Goal: Task Accomplishment & Management: Complete application form

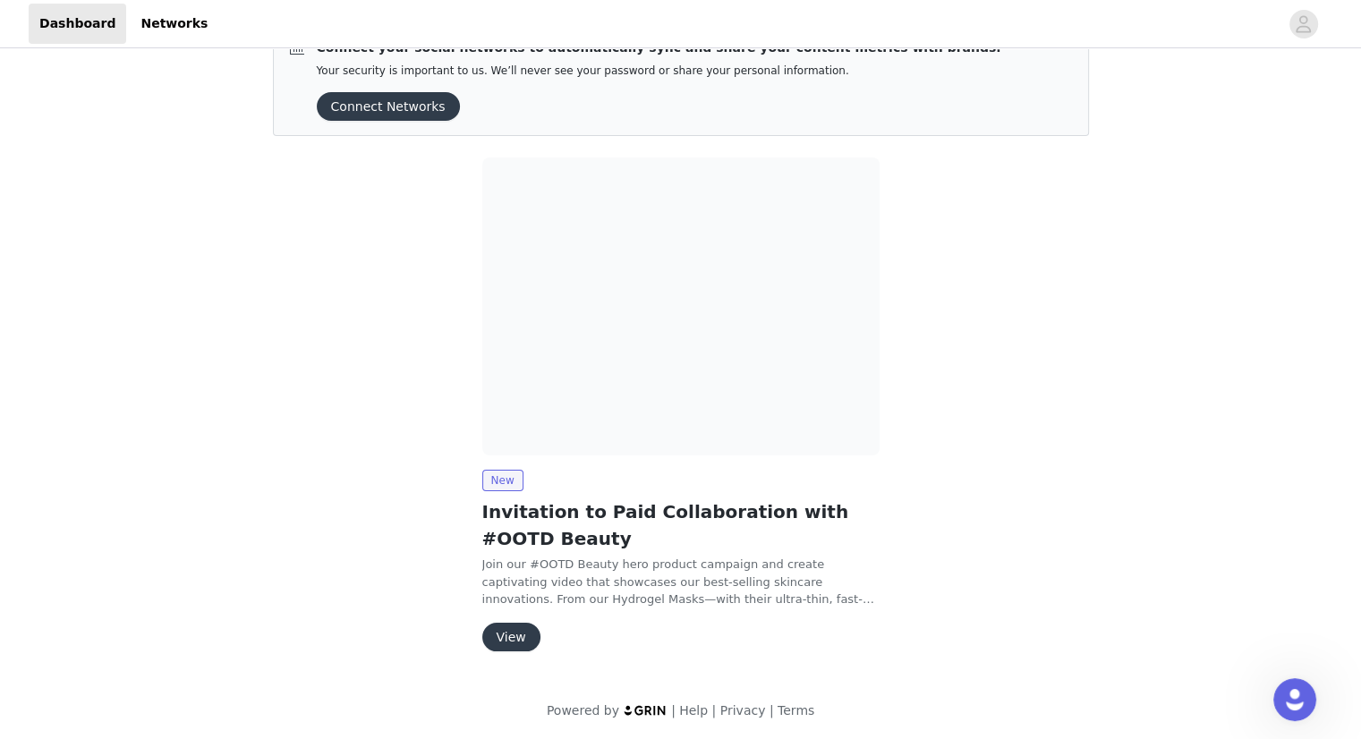
scroll to position [45, 0]
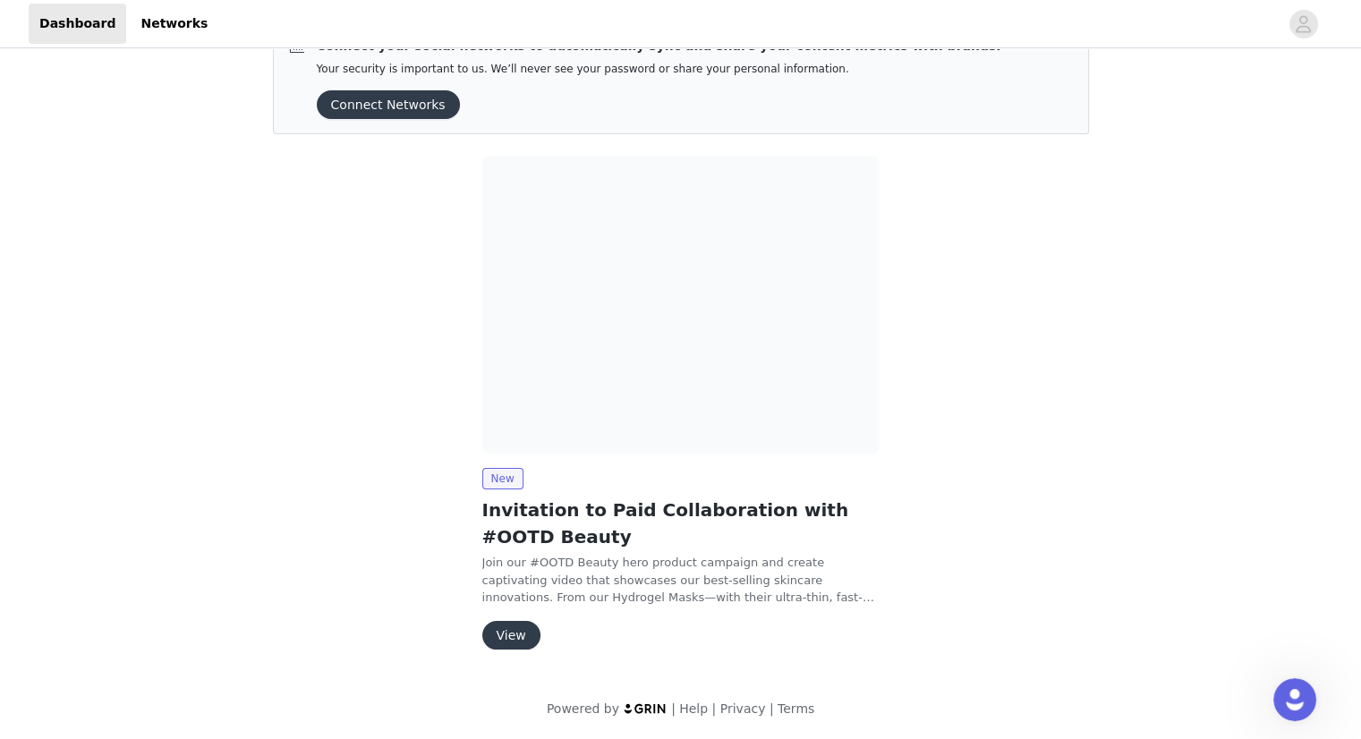
click at [491, 638] on button "View" at bounding box center [511, 635] width 58 height 29
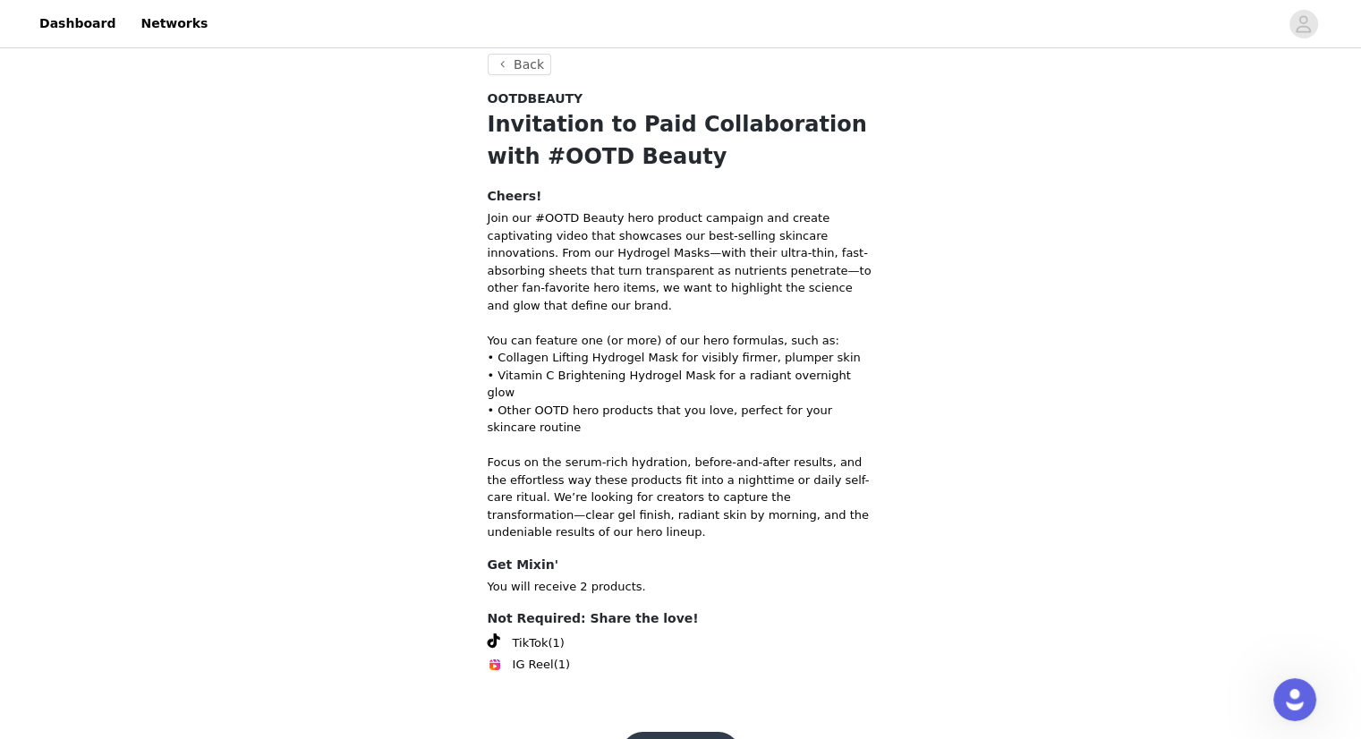
scroll to position [18, 0]
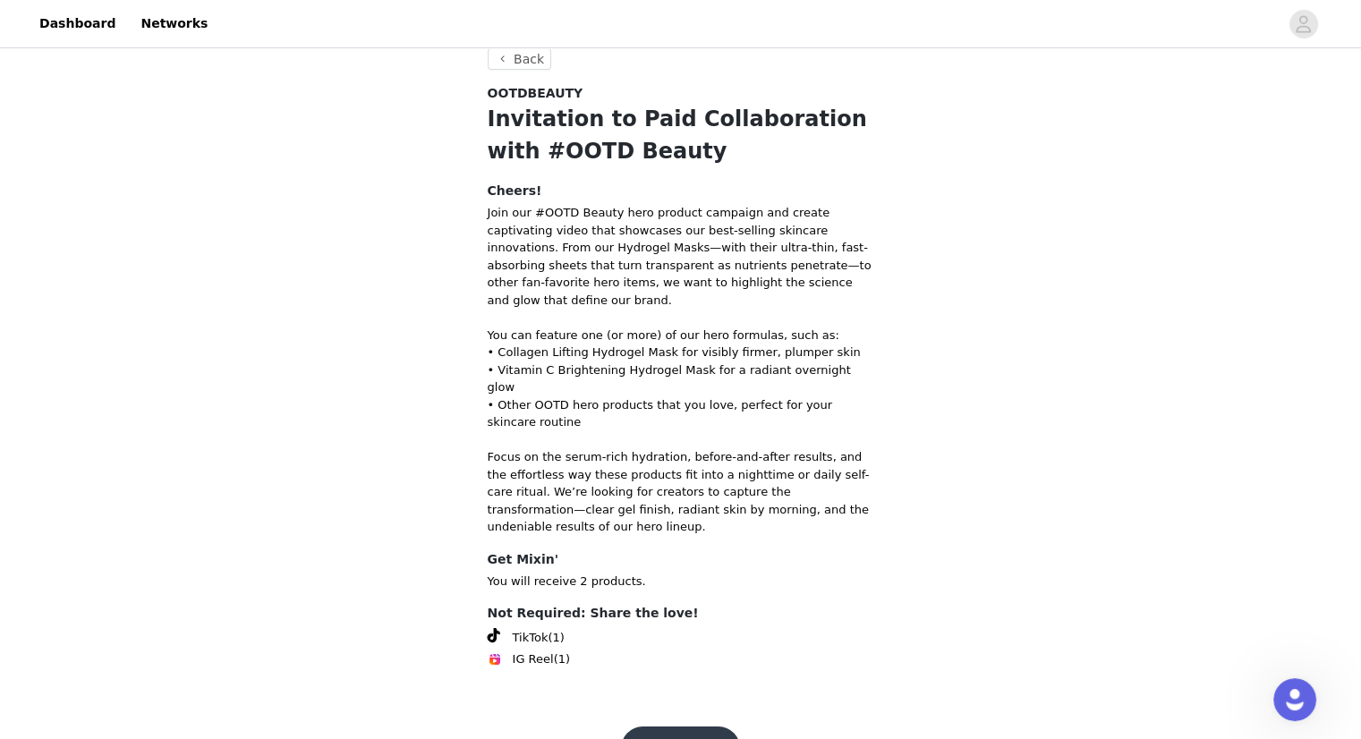
click at [658, 727] on button "Get Started" at bounding box center [680, 748] width 119 height 43
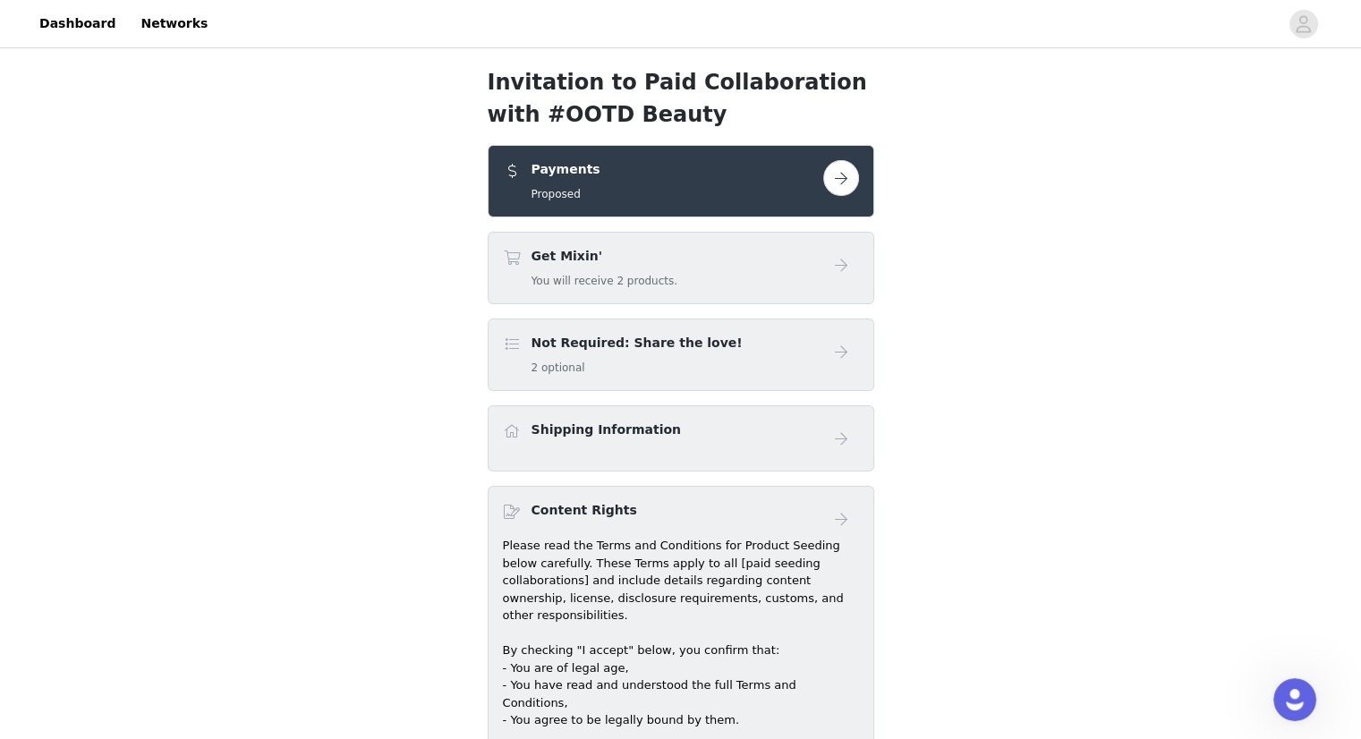
click at [838, 163] on button "button" at bounding box center [841, 178] width 36 height 36
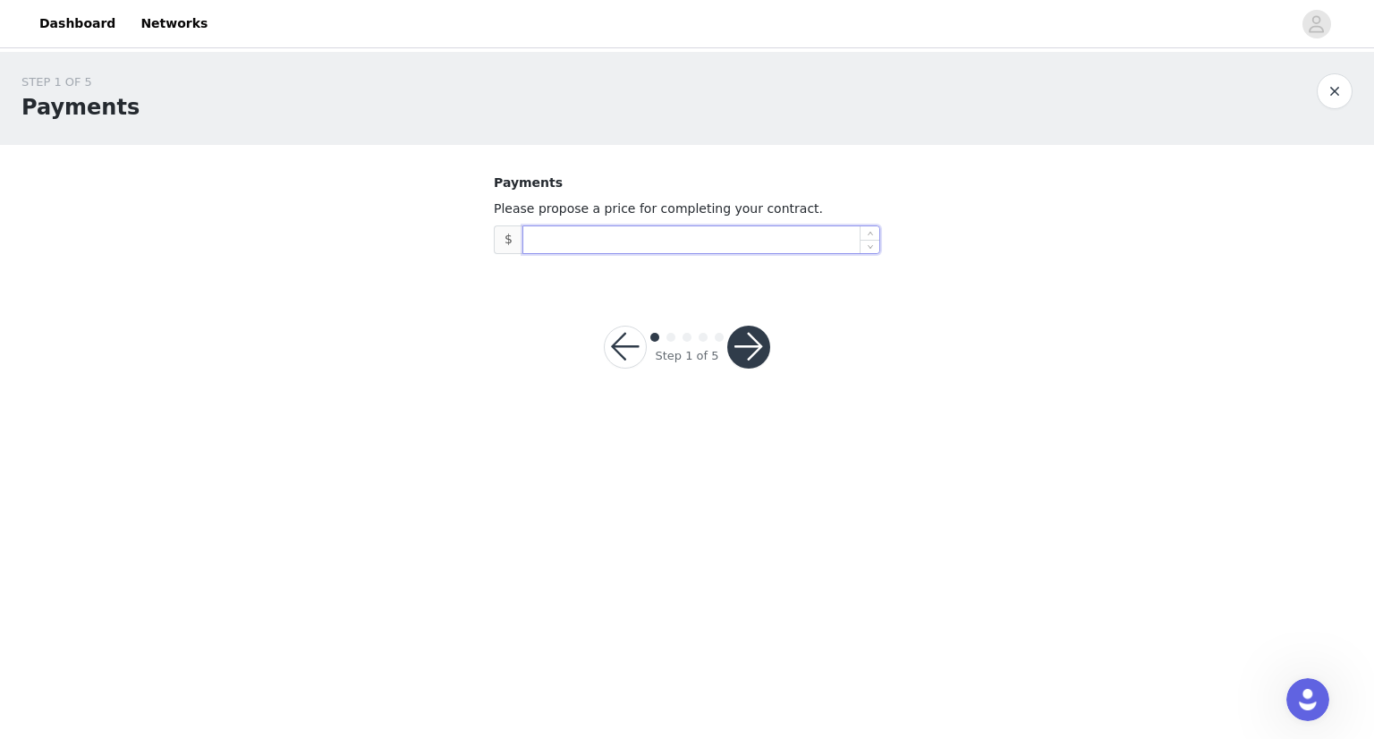
click at [759, 242] on input at bounding box center [701, 239] width 356 height 27
click at [873, 250] on span "Decrease Value" at bounding box center [870, 245] width 19 height 16
click at [870, 229] on span "Increase Value" at bounding box center [870, 234] width 19 height 16
type input "2"
click at [870, 229] on span "Increase Value" at bounding box center [870, 234] width 19 height 16
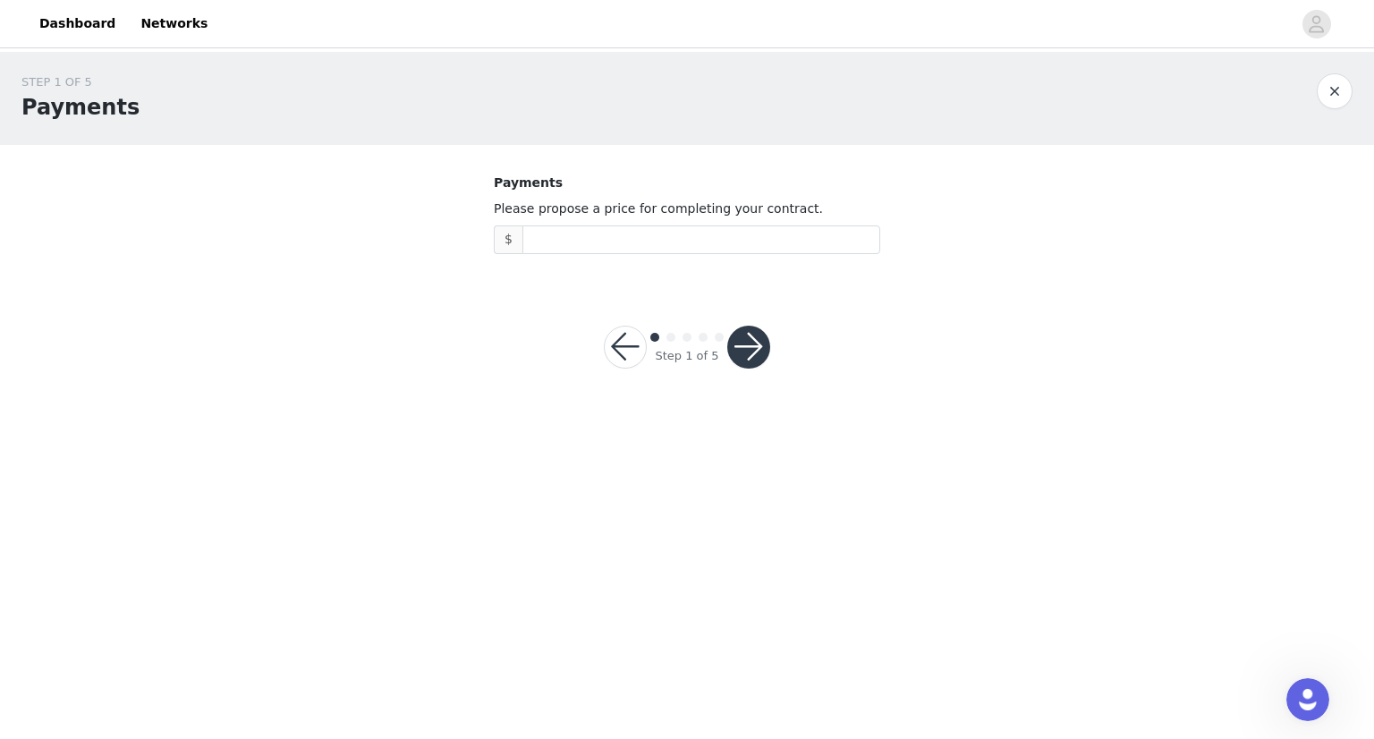
click at [739, 356] on button "button" at bounding box center [748, 347] width 43 height 43
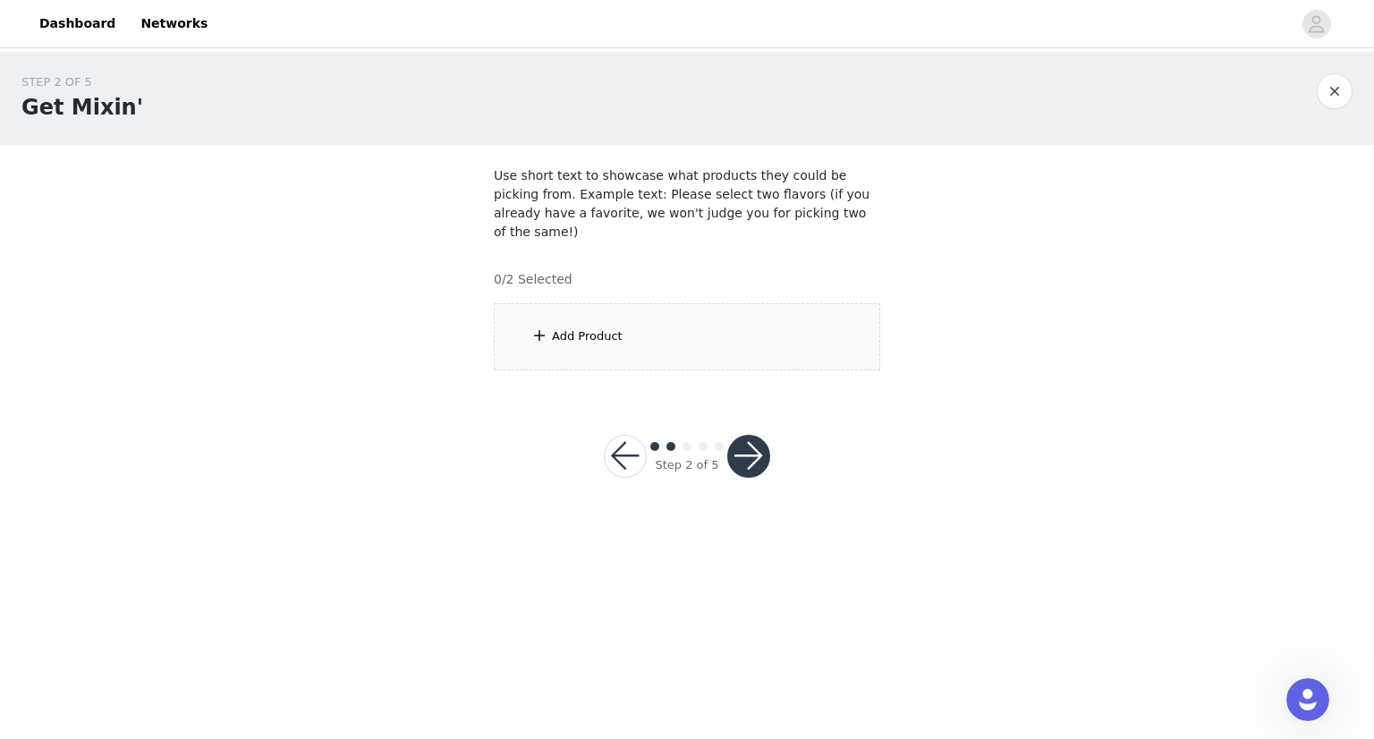
click at [605, 327] on div "Add Product" at bounding box center [587, 336] width 71 height 18
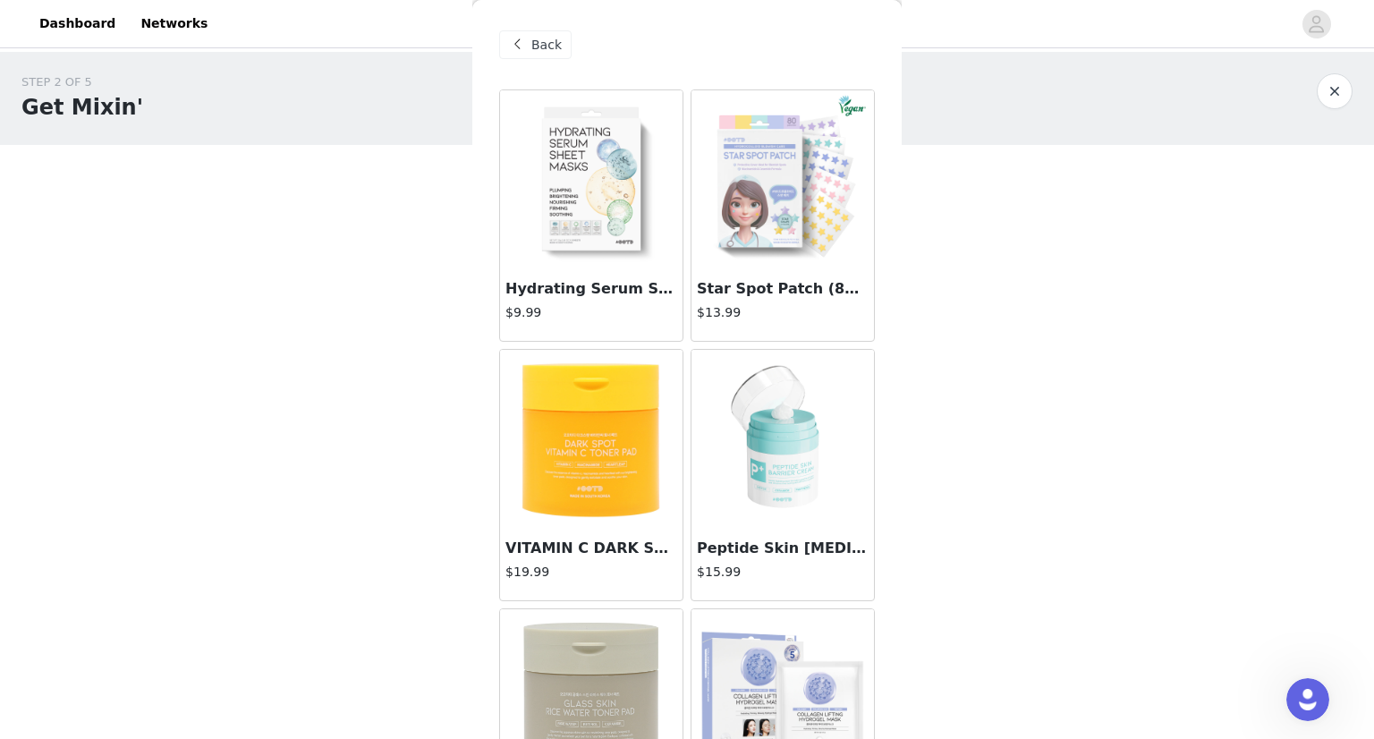
click at [787, 230] on img at bounding box center [782, 179] width 179 height 179
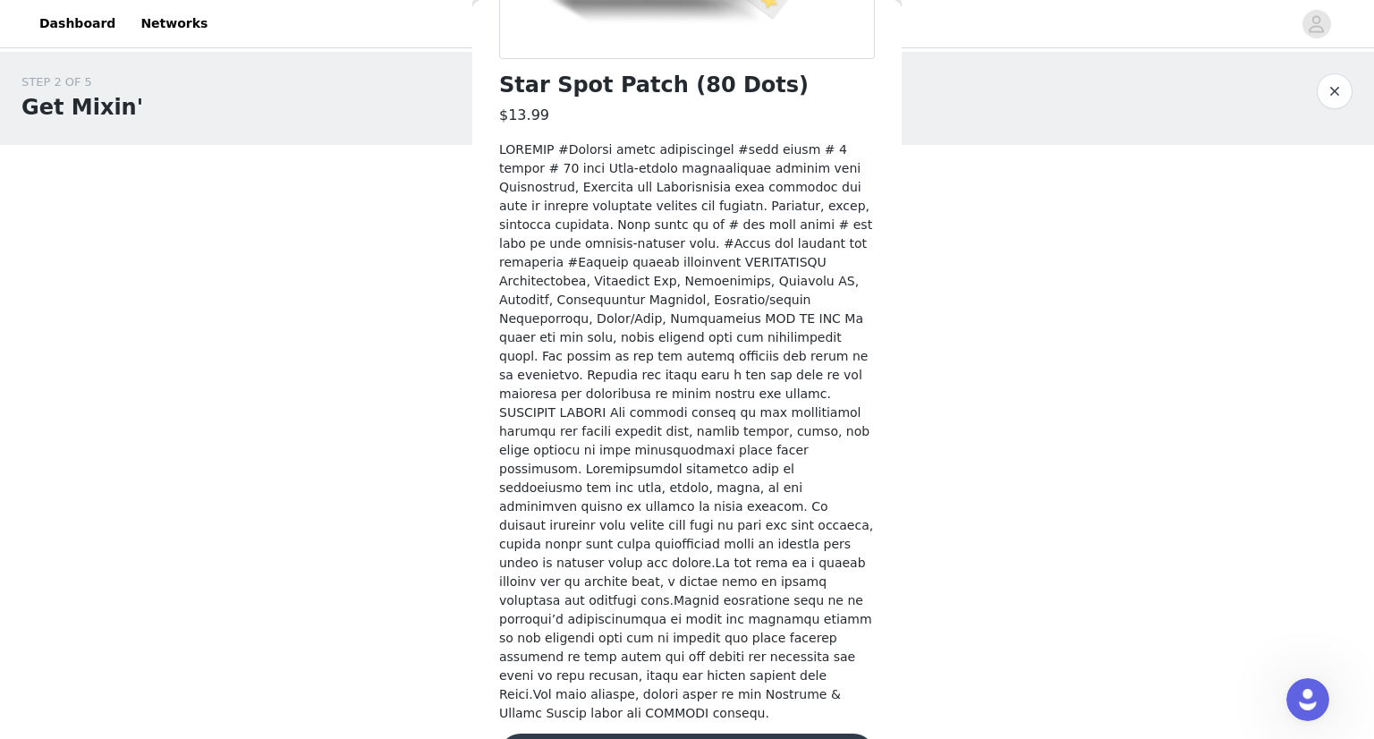
scroll to position [436, 0]
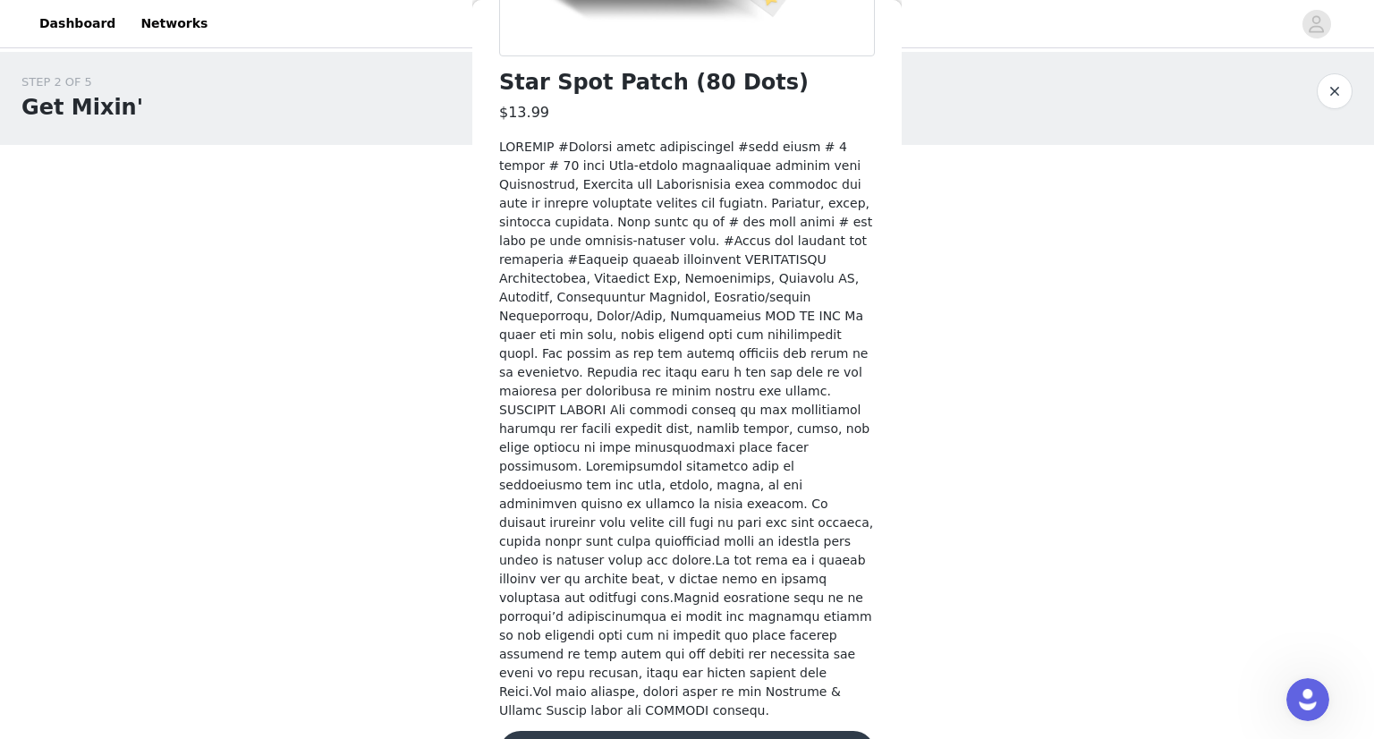
click at [716, 731] on button "Add Product" at bounding box center [687, 752] width 376 height 43
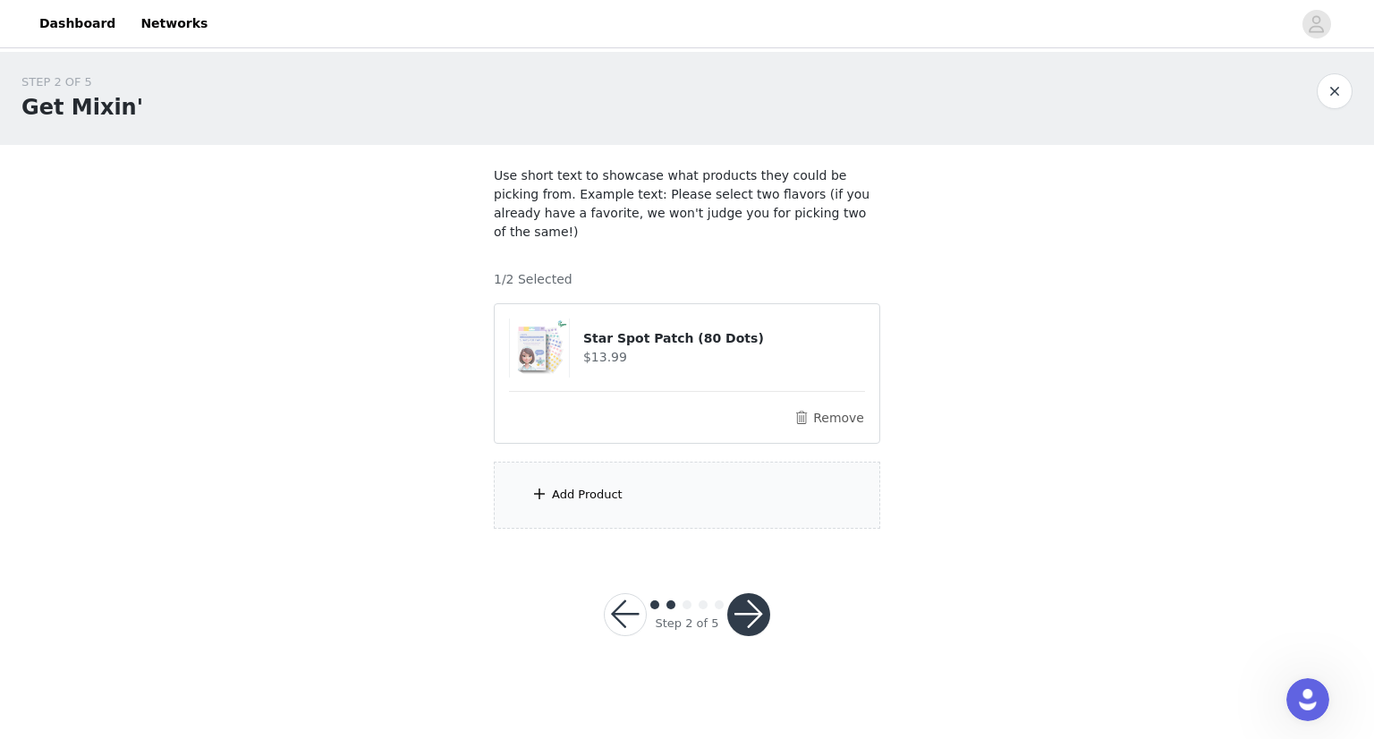
click at [632, 469] on div "Add Product" at bounding box center [687, 495] width 387 height 67
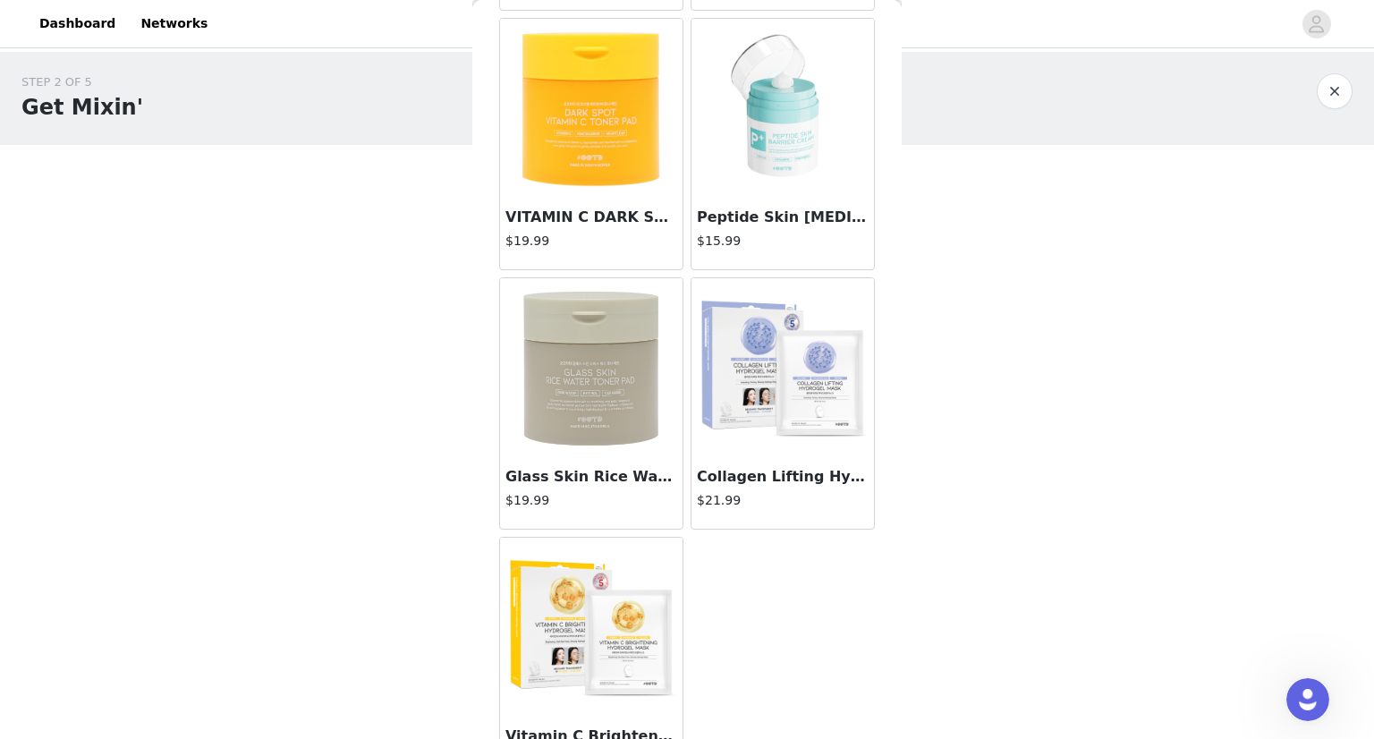
scroll to position [383, 0]
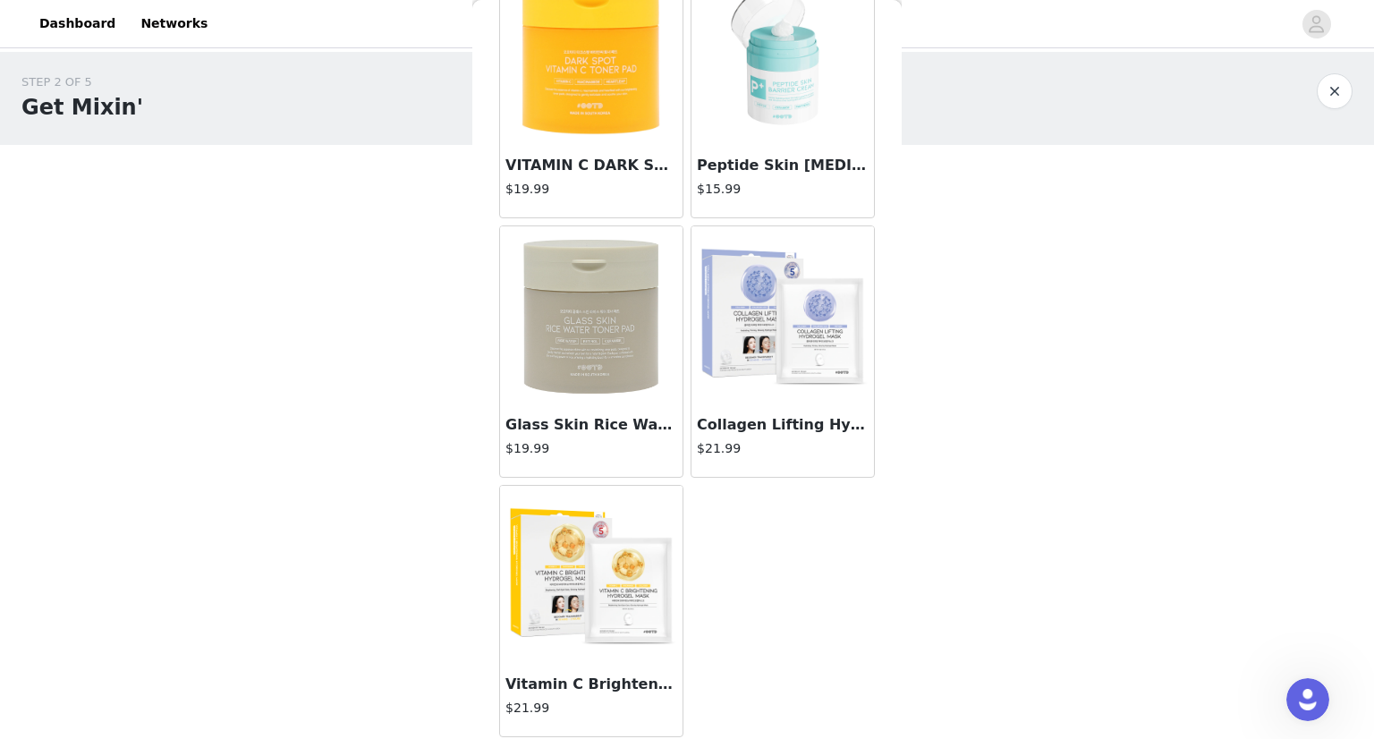
click at [582, 360] on img at bounding box center [591, 315] width 179 height 179
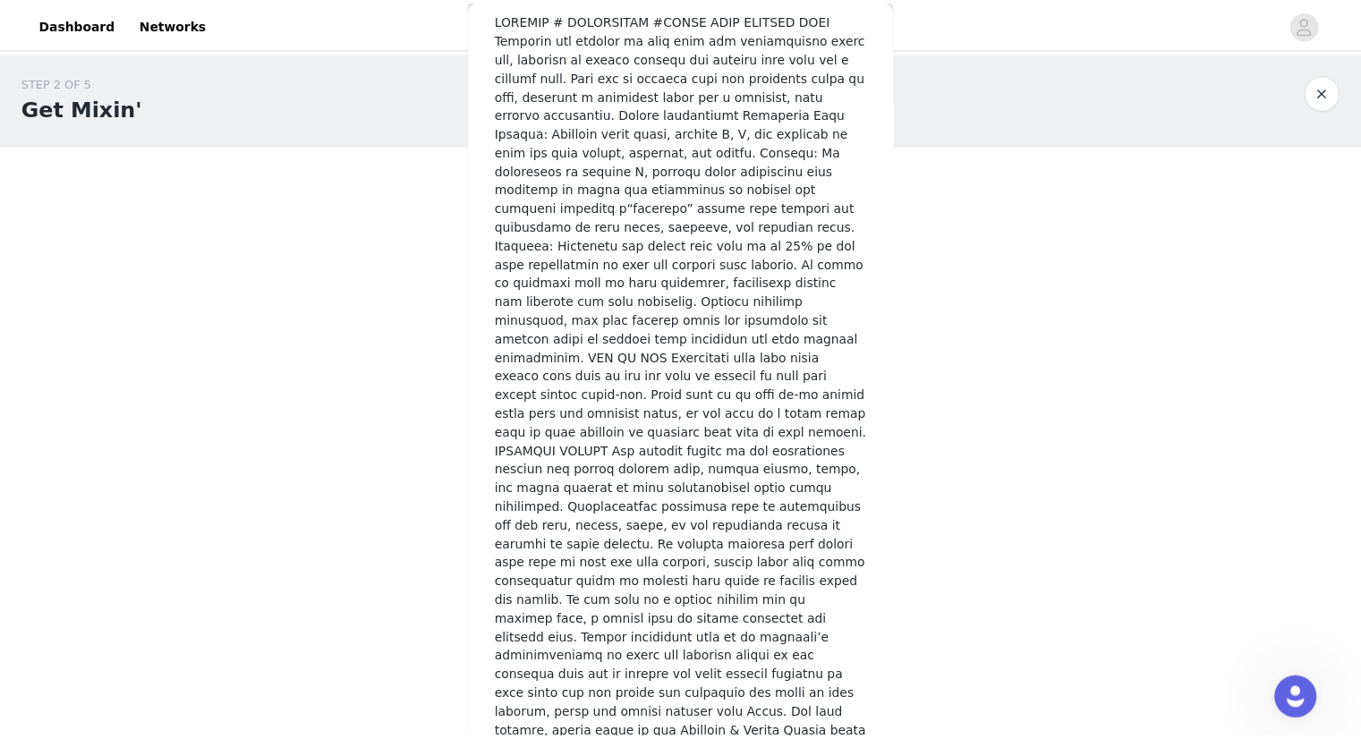
scroll to position [610, 0]
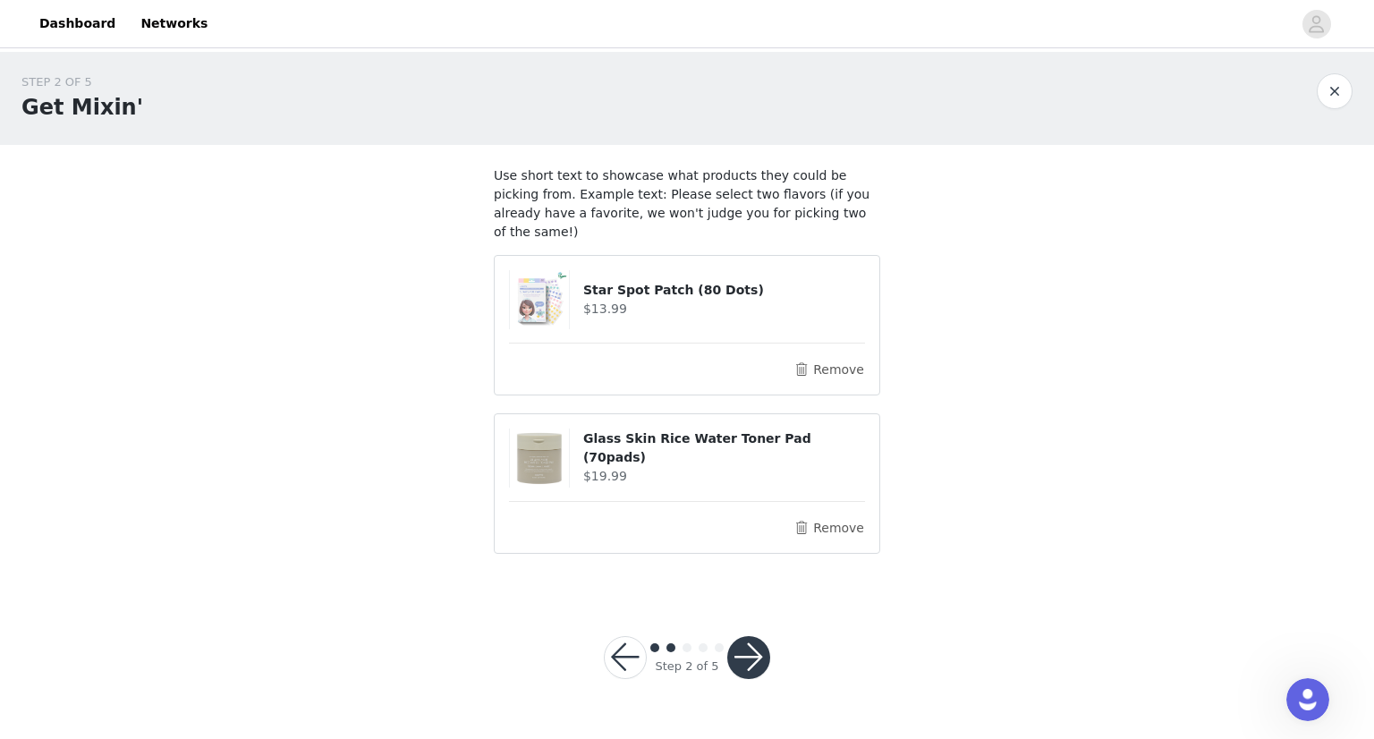
click at [734, 636] on button "button" at bounding box center [748, 657] width 43 height 43
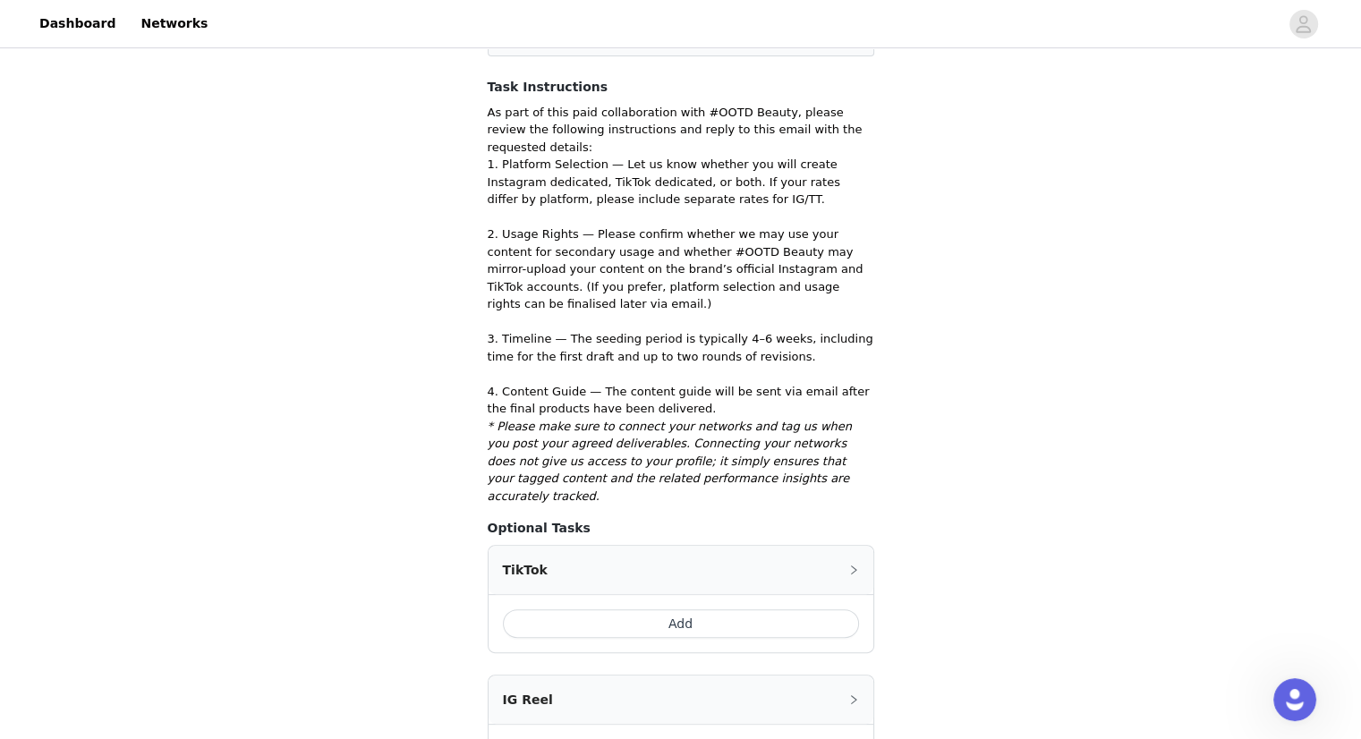
scroll to position [473, 0]
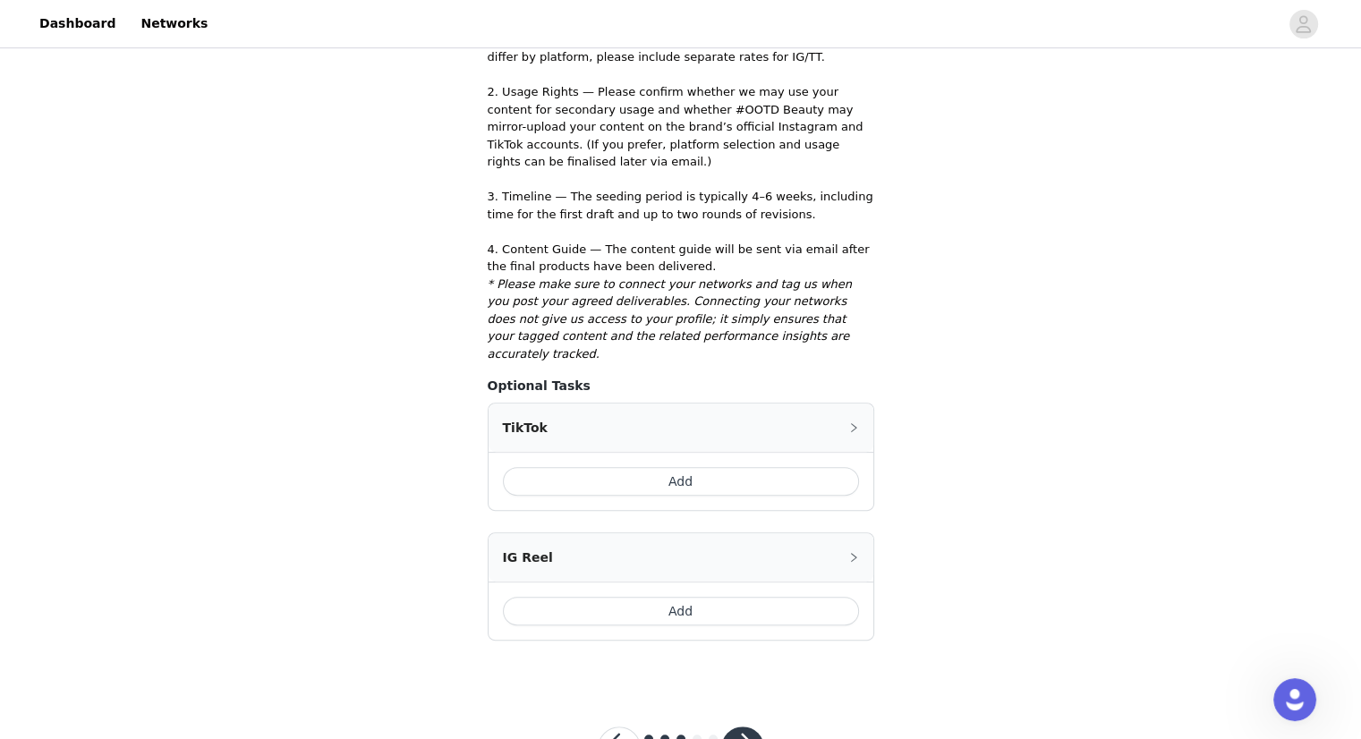
click at [741, 727] on button "button" at bounding box center [742, 748] width 43 height 43
click at [742, 727] on button "button" at bounding box center [742, 748] width 43 height 43
click at [746, 467] on button "Add" at bounding box center [681, 481] width 356 height 29
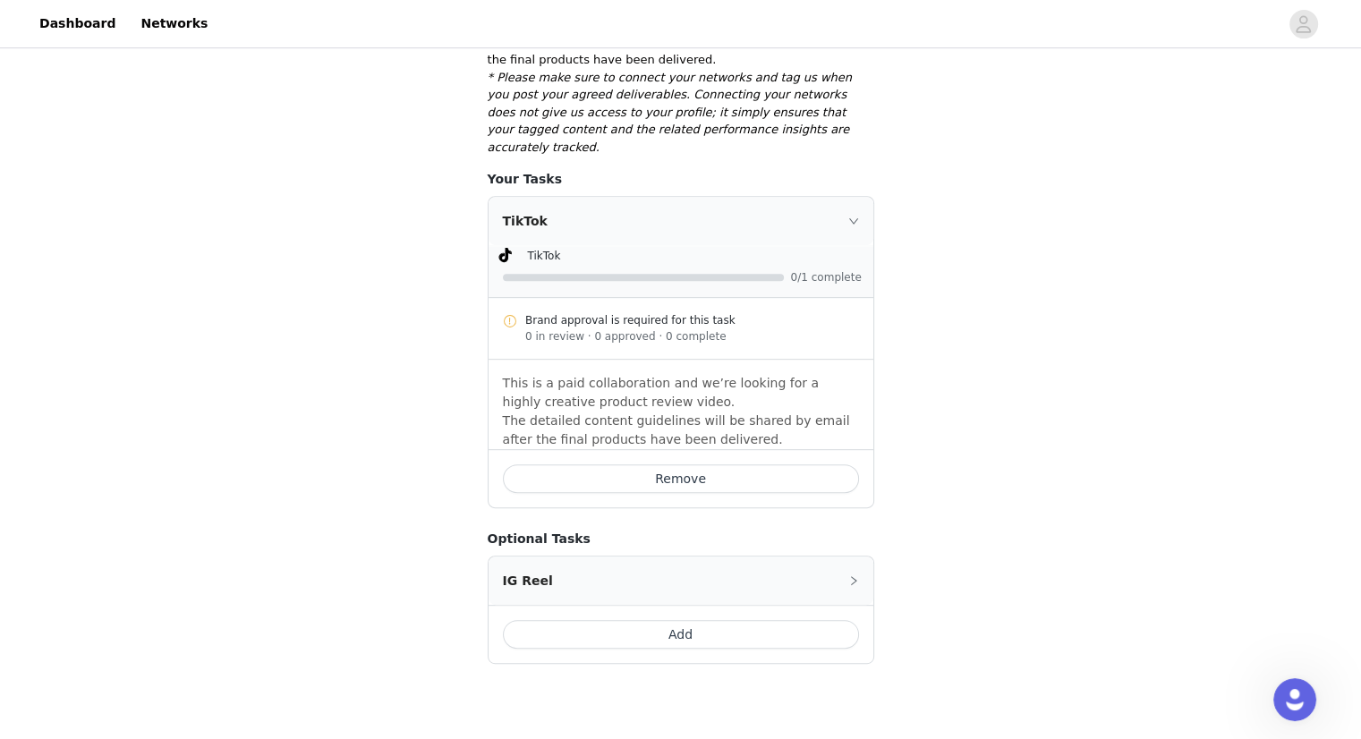
scroll to position [703, 0]
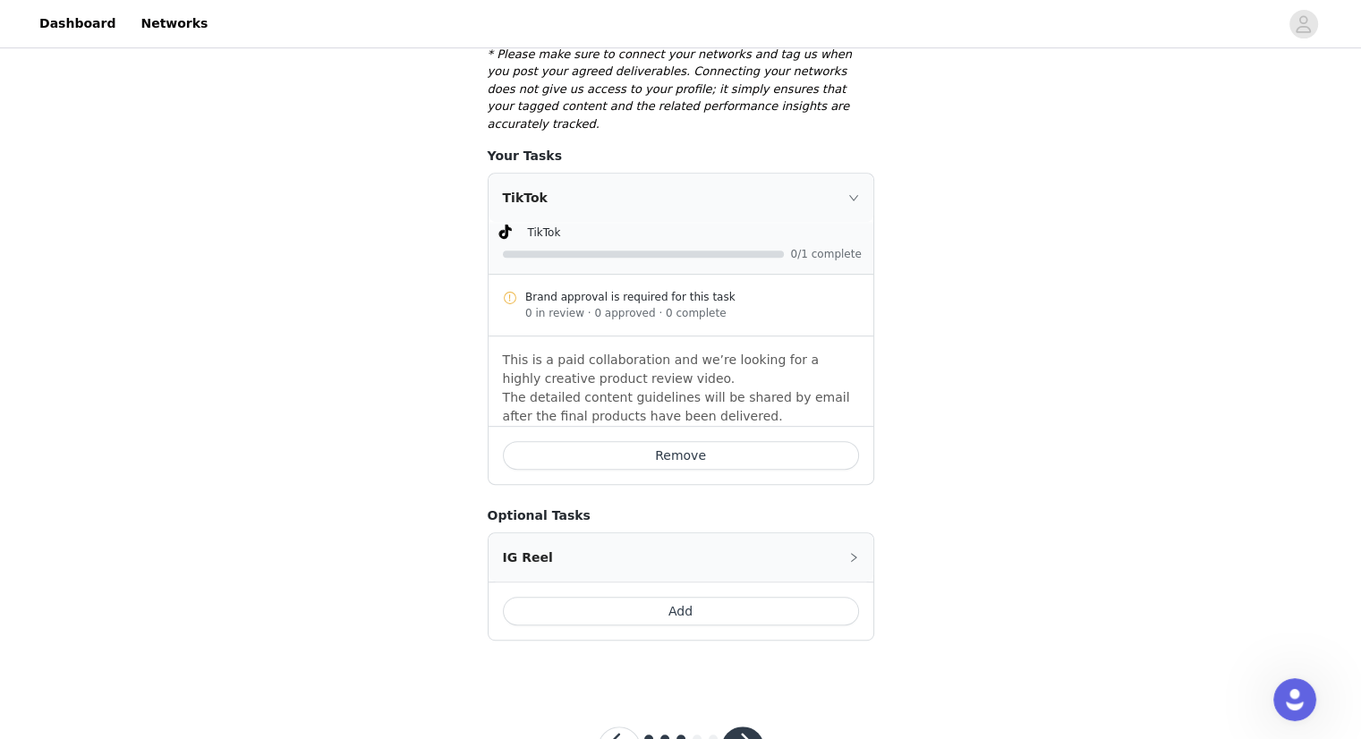
click at [610, 597] on button "Add" at bounding box center [681, 611] width 356 height 29
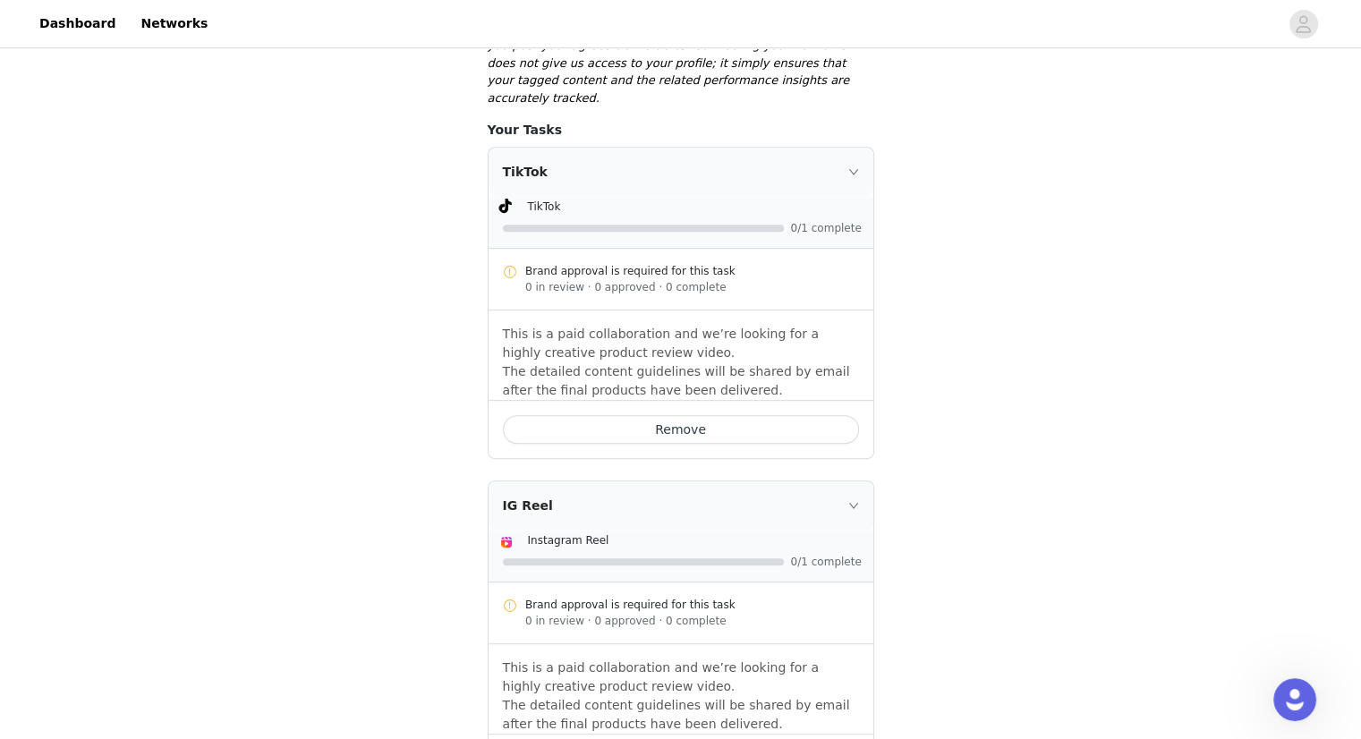
scroll to position [880, 0]
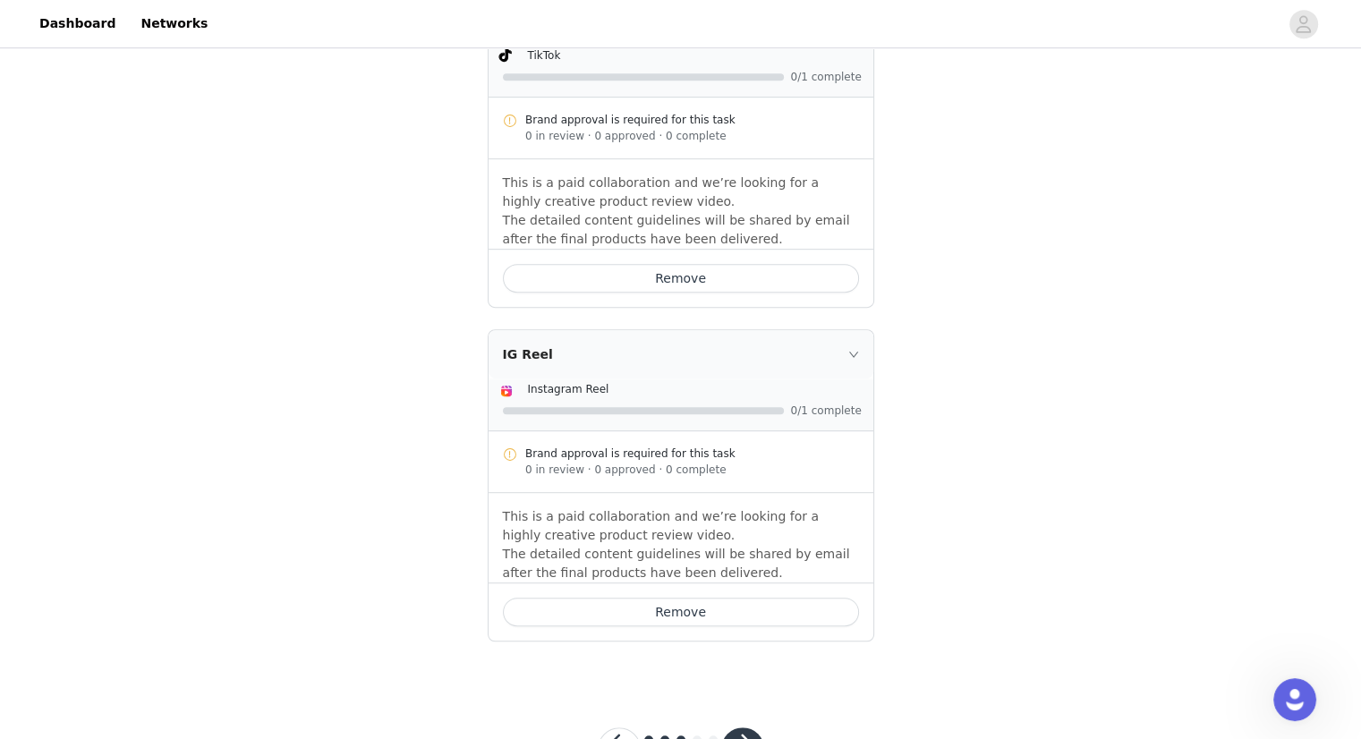
click at [741, 727] on button "button" at bounding box center [742, 748] width 43 height 43
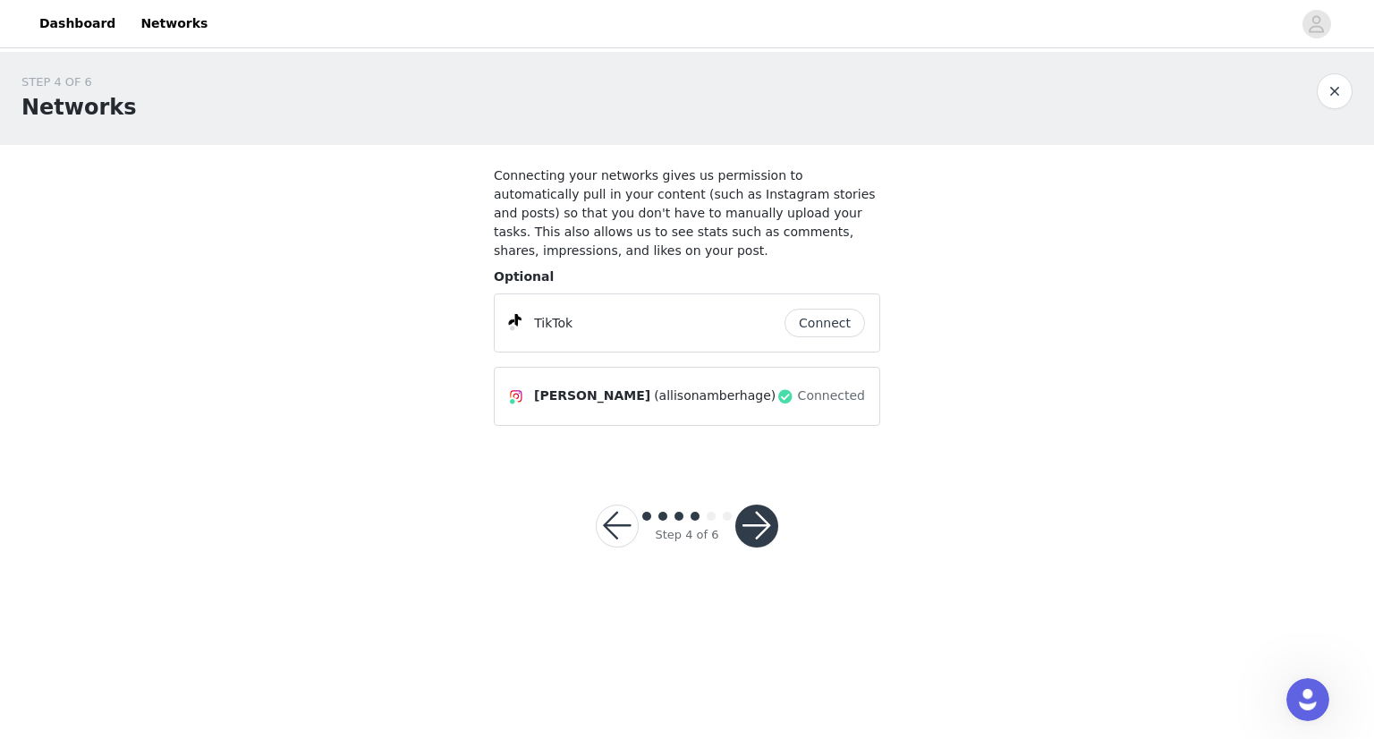
click at [754, 507] on button "button" at bounding box center [757, 526] width 43 height 43
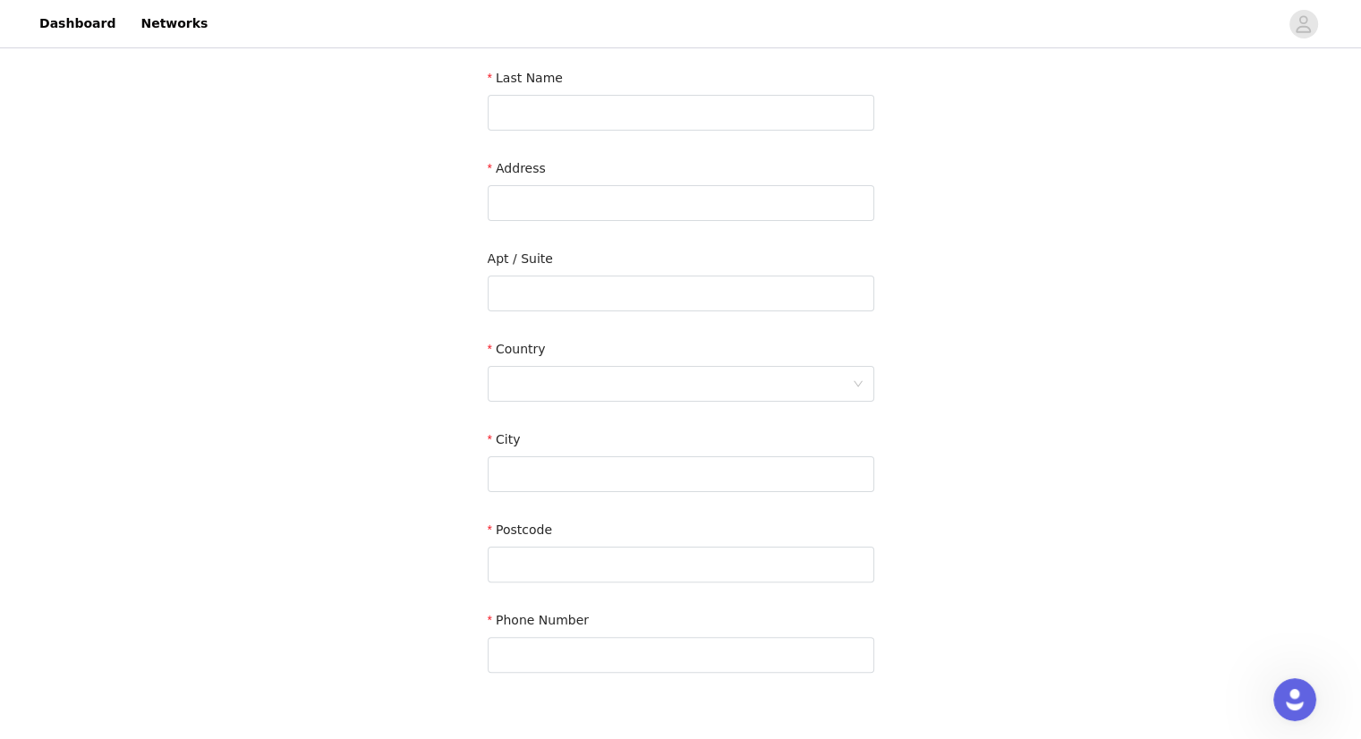
scroll to position [390, 0]
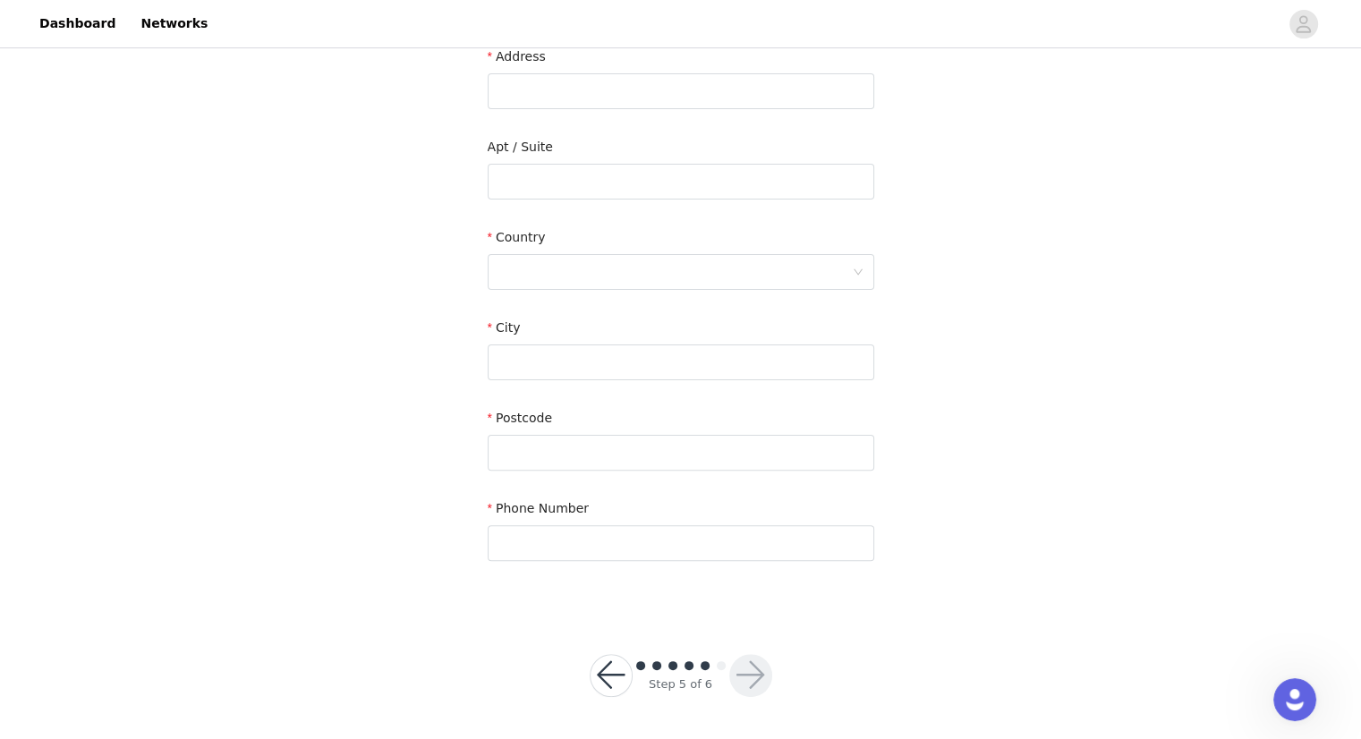
click at [602, 674] on button "button" at bounding box center [611, 675] width 43 height 43
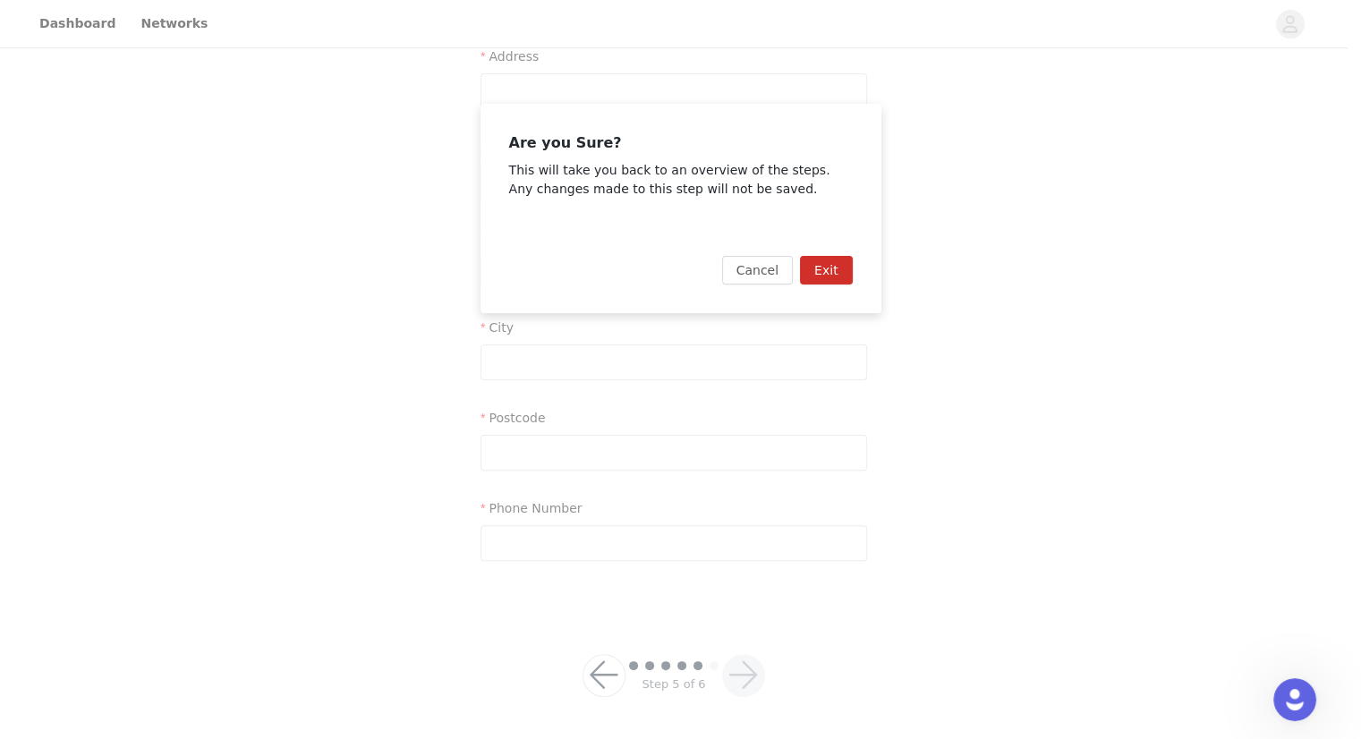
click at [819, 283] on button "Exit" at bounding box center [826, 270] width 53 height 29
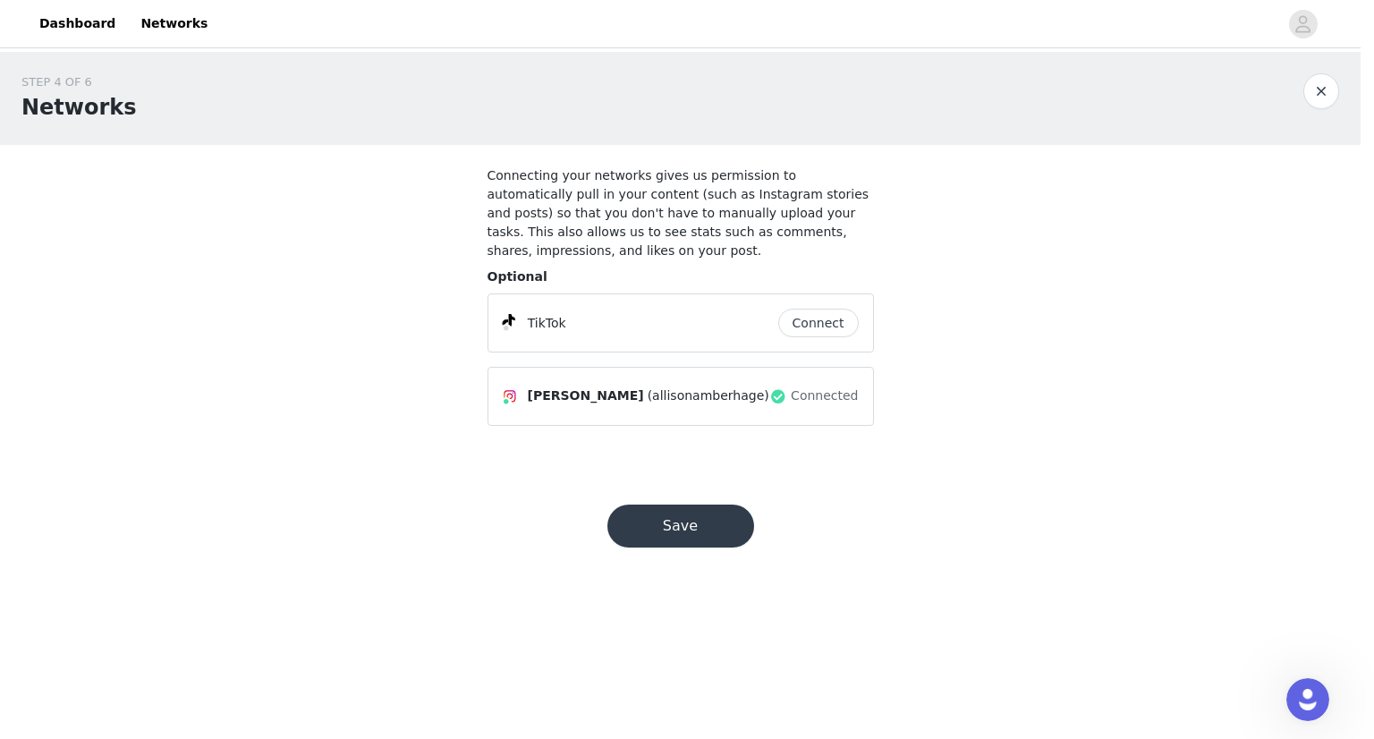
click at [1314, 105] on button "button" at bounding box center [1322, 91] width 36 height 36
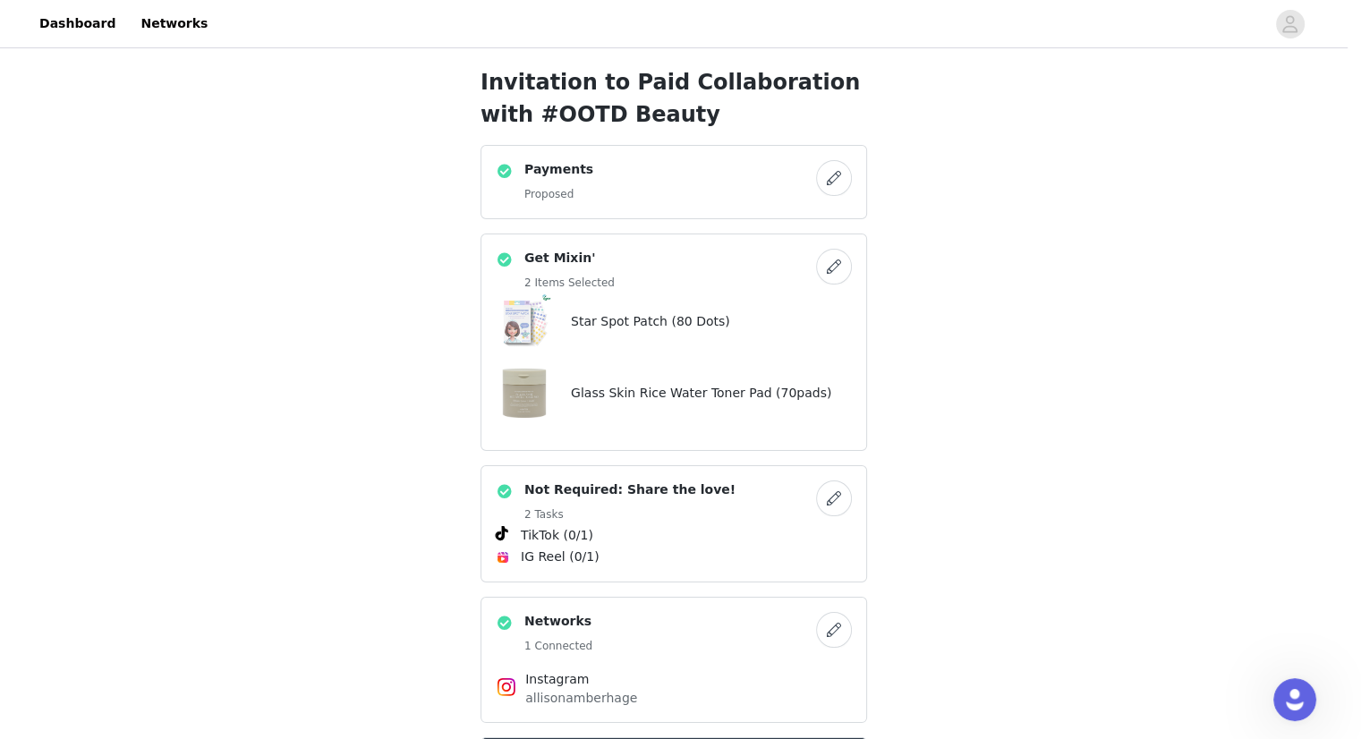
click at [832, 502] on button "button" at bounding box center [834, 499] width 36 height 36
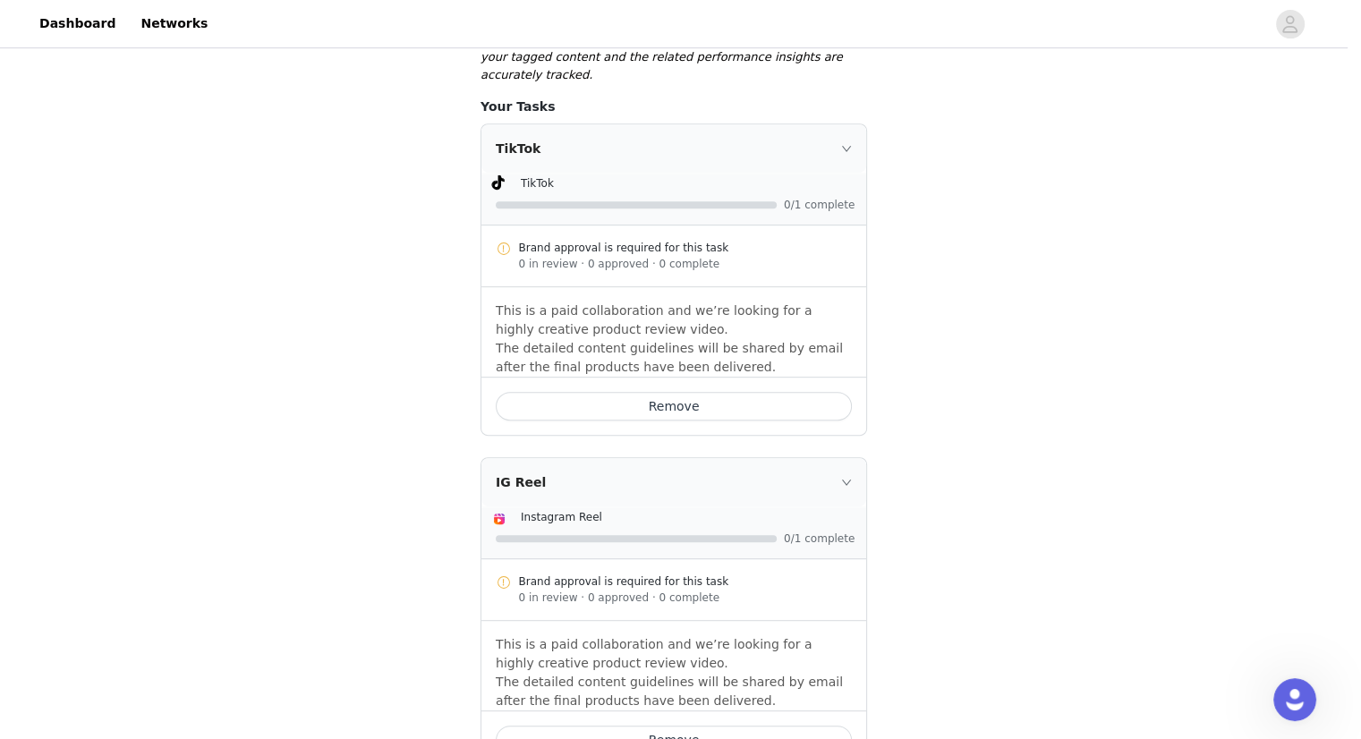
scroll to position [880, 0]
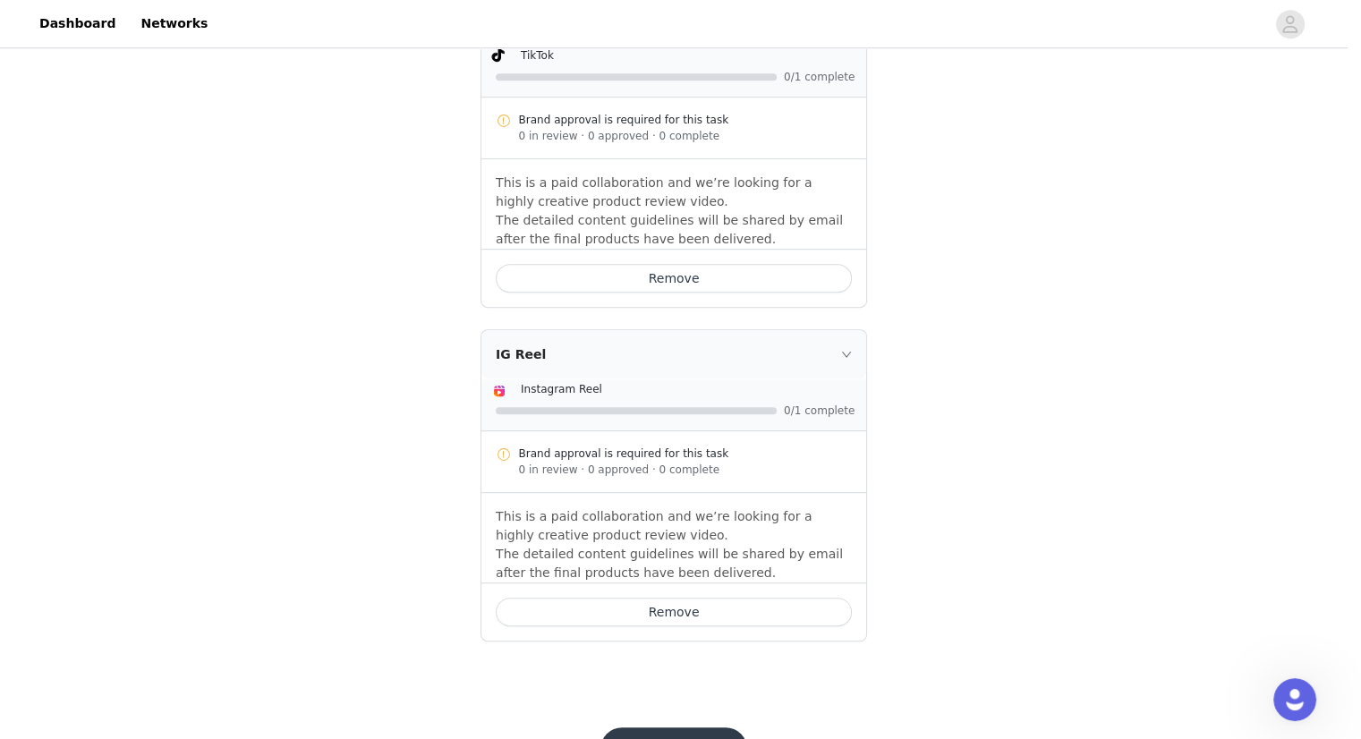
click at [767, 598] on button "Remove" at bounding box center [674, 612] width 356 height 29
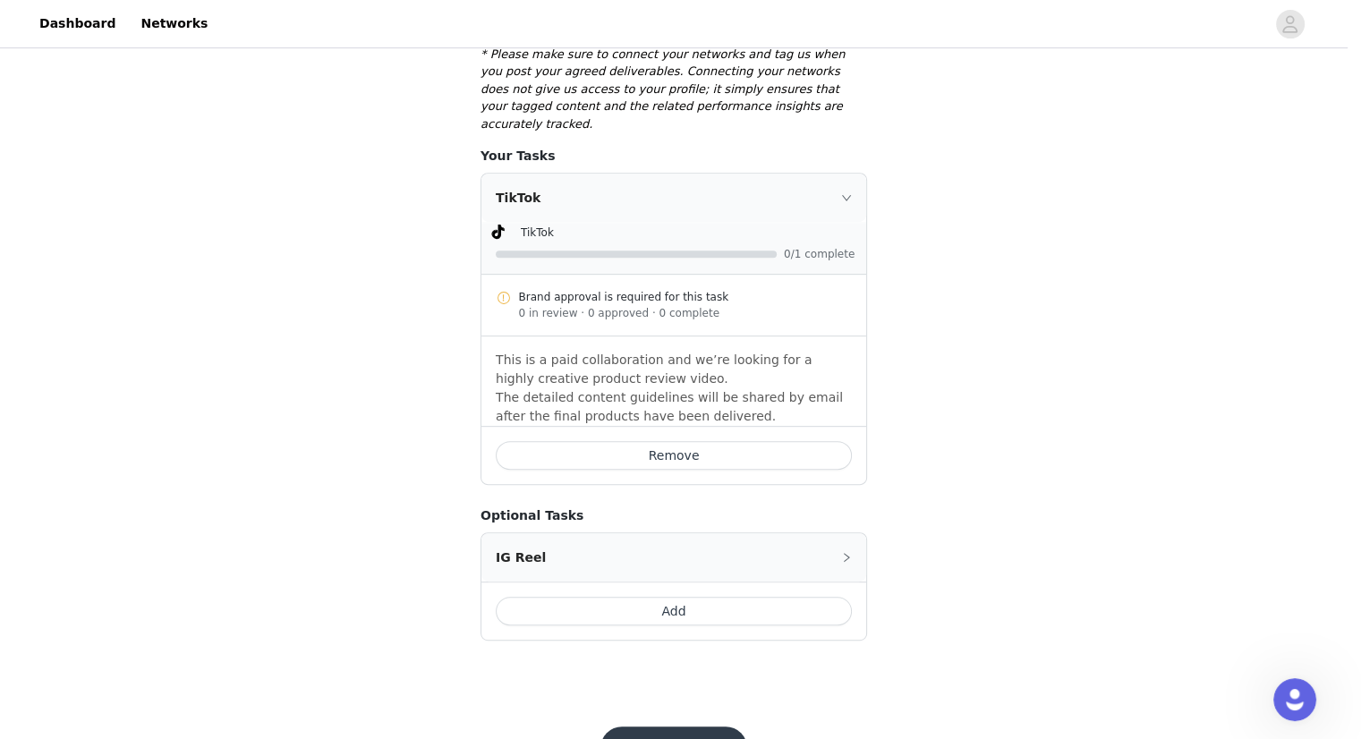
click at [677, 441] on button "Remove" at bounding box center [674, 455] width 356 height 29
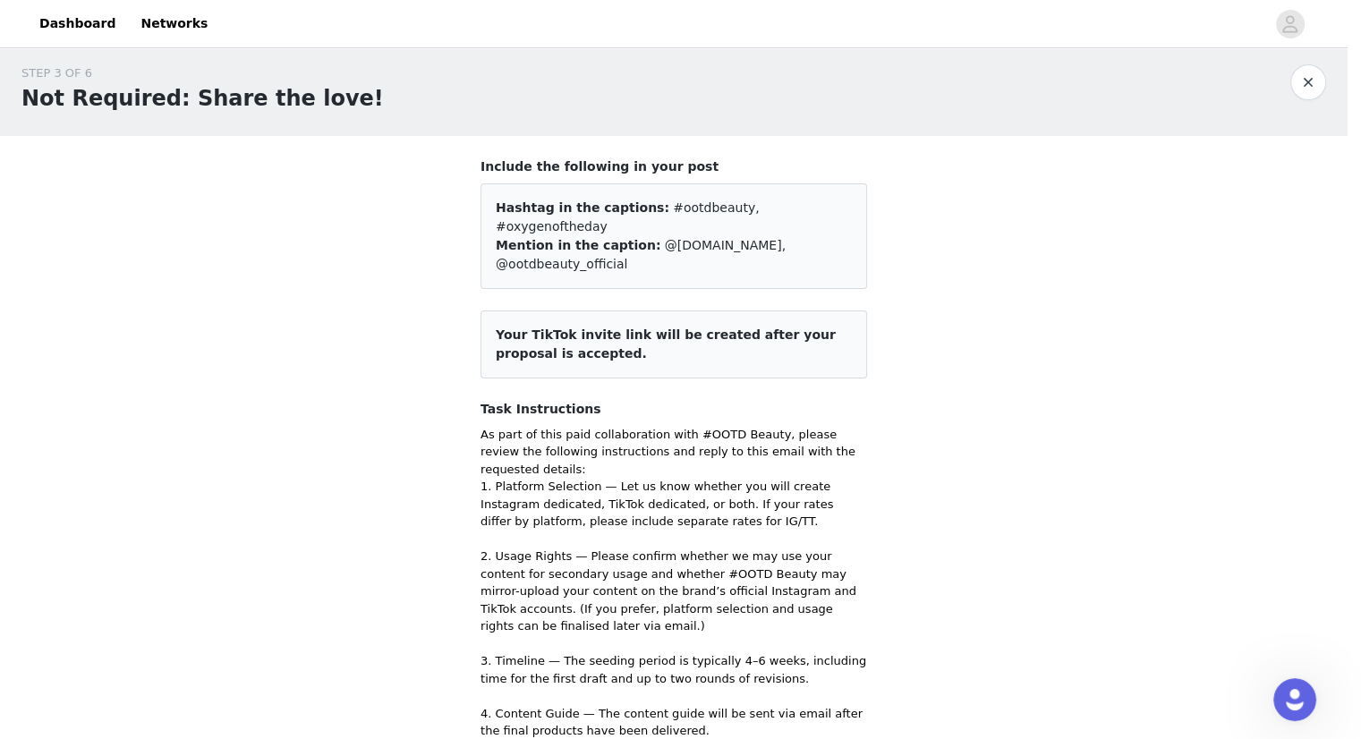
scroll to position [0, 0]
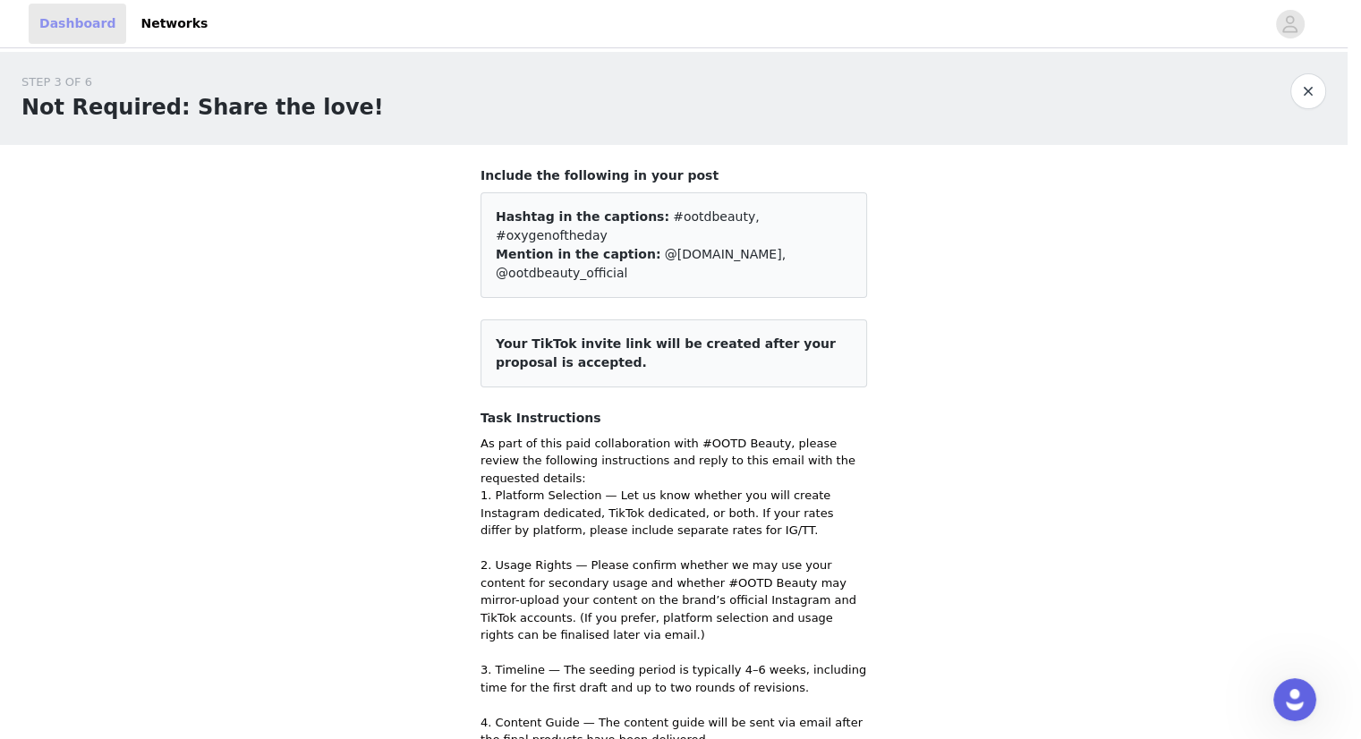
click at [100, 28] on link "Dashboard" at bounding box center [78, 24] width 98 height 40
